Goal: Information Seeking & Learning: Compare options

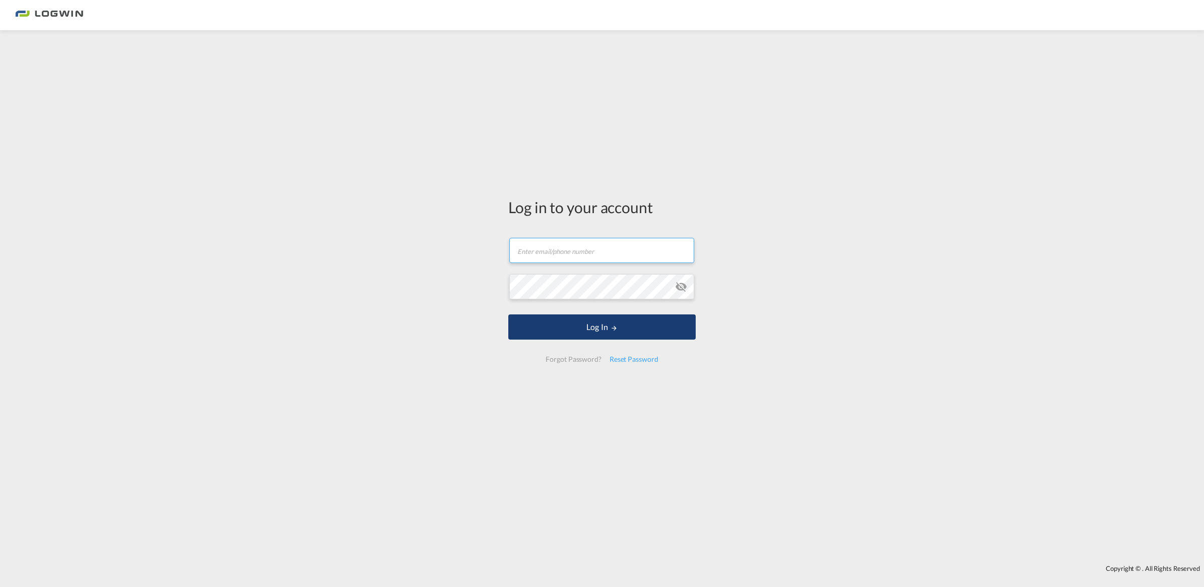
type input "[PERSON_NAME][EMAIL_ADDRESS][PERSON_NAME][DOMAIN_NAME]"
click at [565, 327] on button "Log In" at bounding box center [601, 326] width 187 height 25
